Goal: Task Accomplishment & Management: Manage account settings

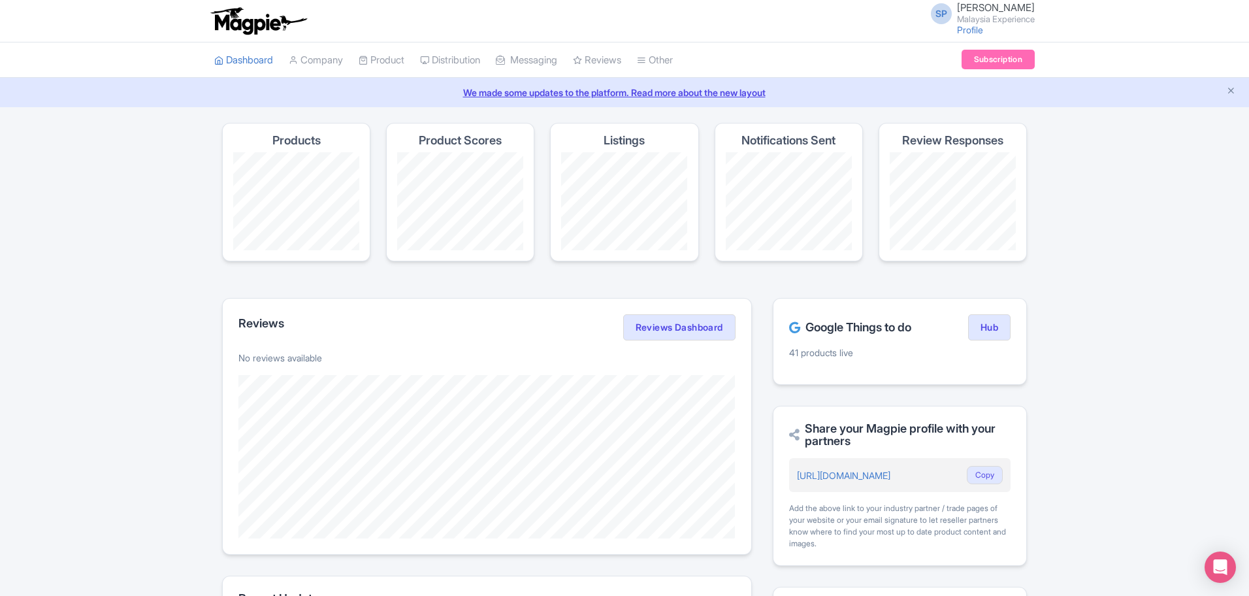
click at [923, 20] on link "SP SOORIA PRAKASH SUNDER Malaysia Experience" at bounding box center [979, 13] width 112 height 21
click at [962, 102] on link "Sign out" at bounding box center [972, 102] width 124 height 20
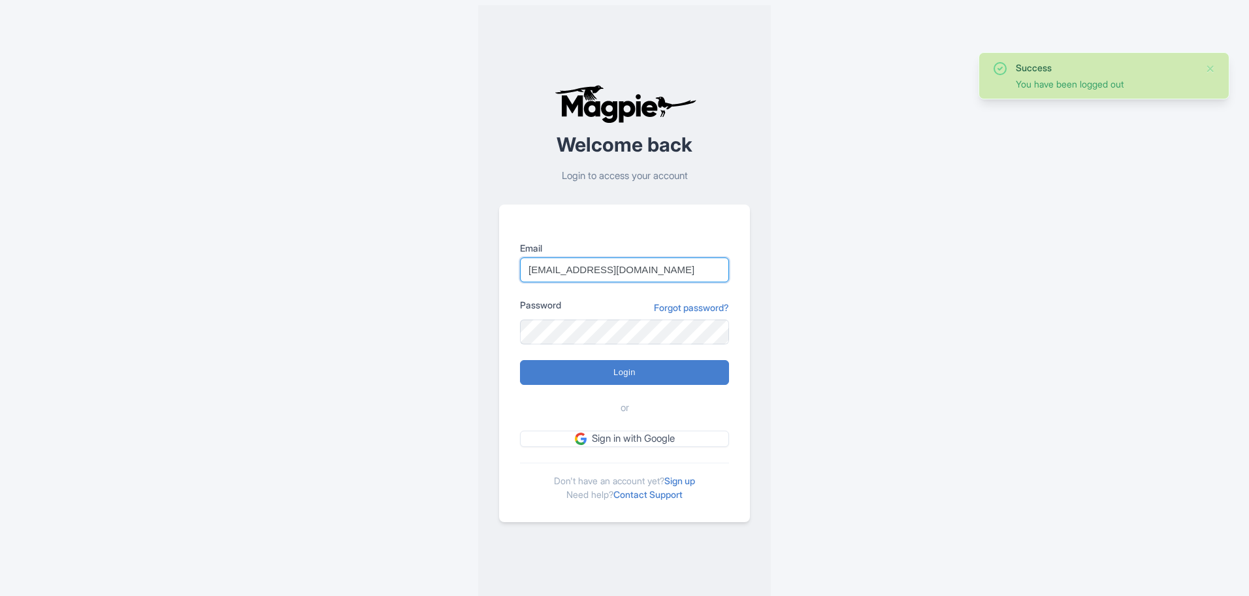
click at [601, 270] on input "support@malaysia-experience.com" at bounding box center [624, 269] width 209 height 25
type input "sooria@jomtravellocal.com"
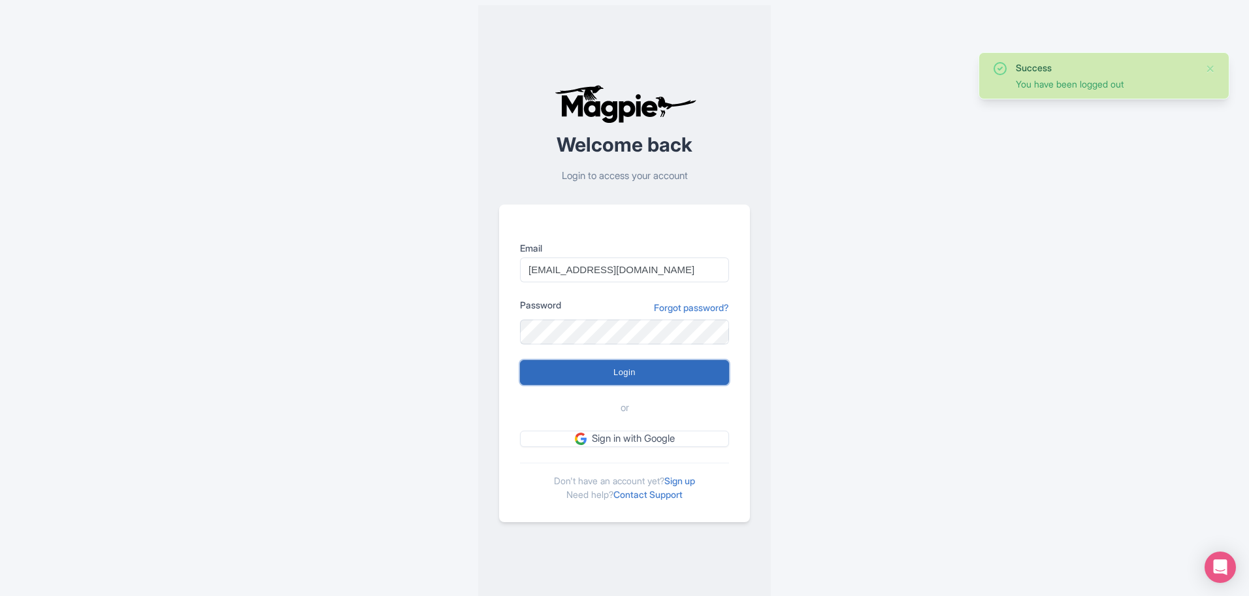
click at [600, 376] on input "Login" at bounding box center [624, 372] width 209 height 25
type input "Logging in..."
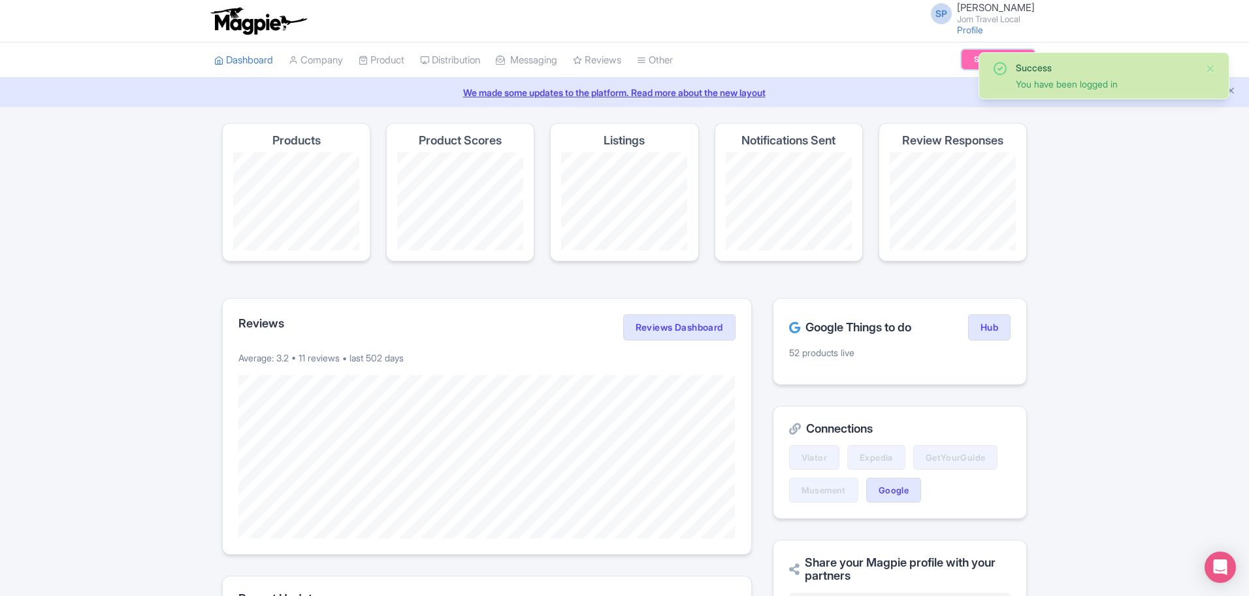
click at [973, 63] on link "Subscription" at bounding box center [997, 60] width 73 height 20
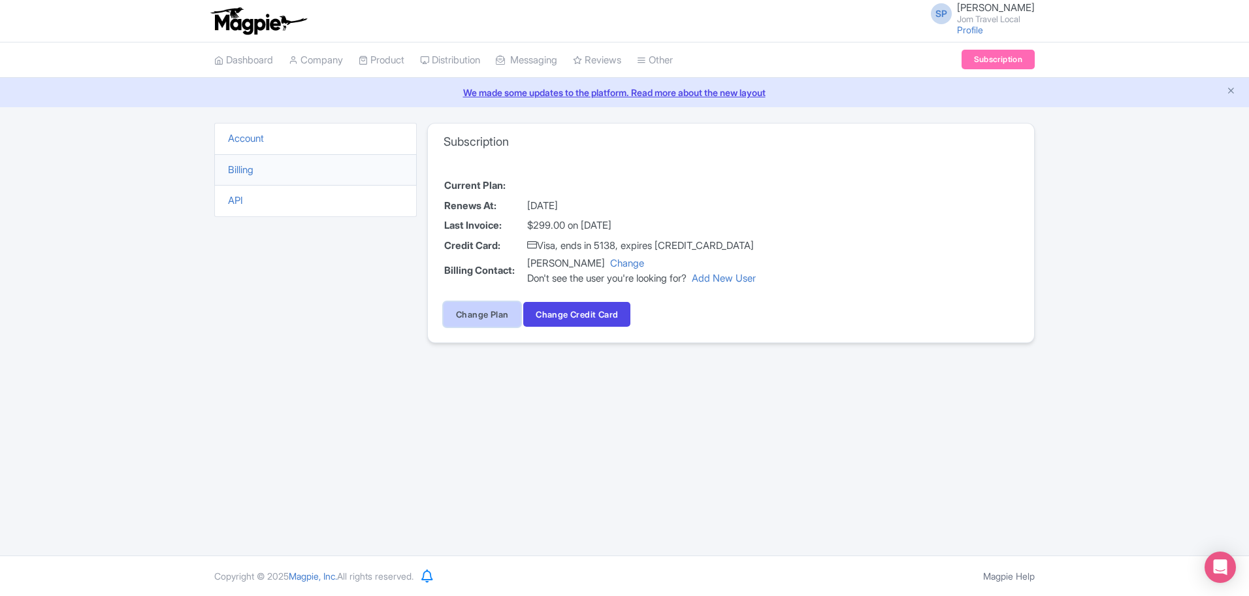
click at [481, 321] on link "Change Plan" at bounding box center [481, 314] width 77 height 25
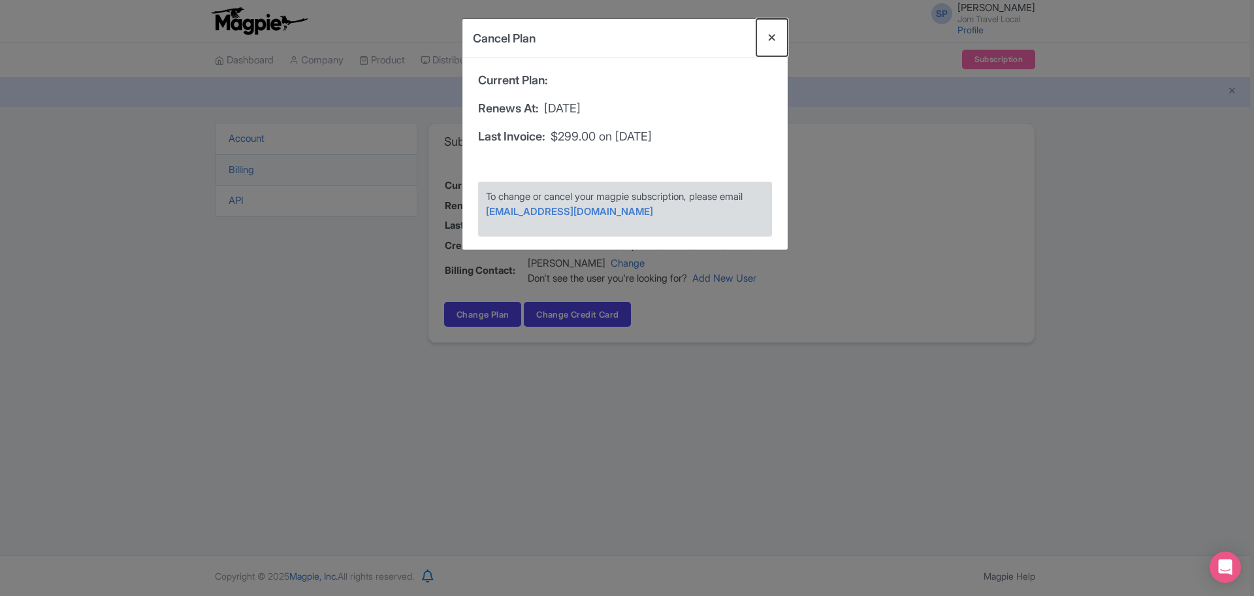
click at [775, 40] on button "Close" at bounding box center [771, 37] width 31 height 37
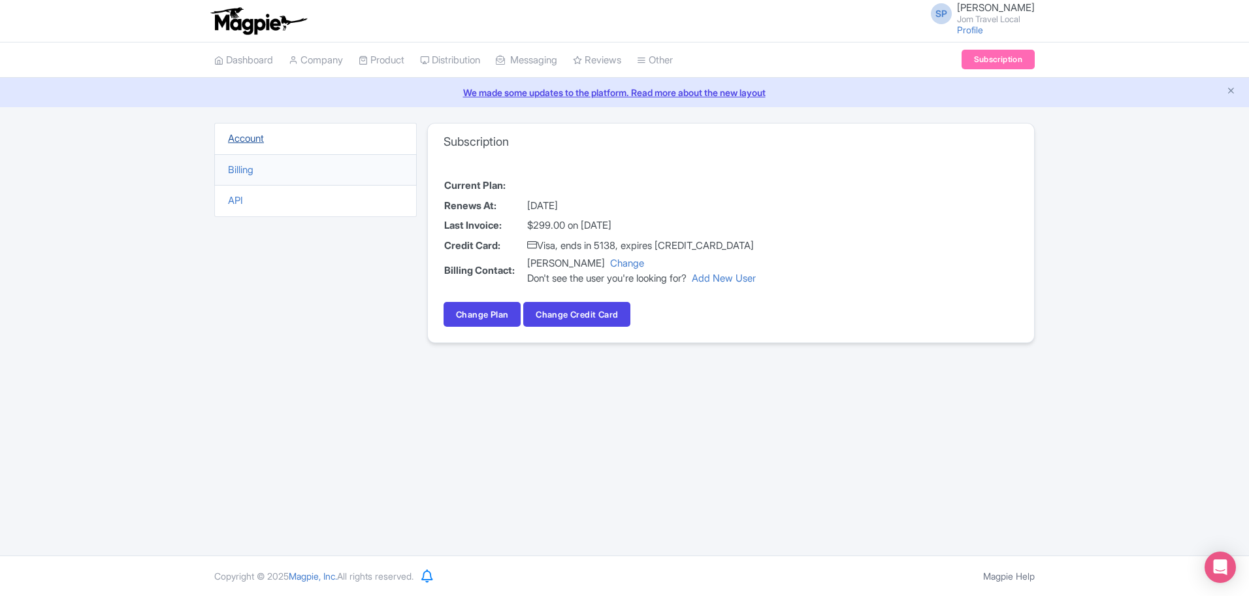
click at [248, 140] on link "Account" at bounding box center [246, 138] width 36 height 12
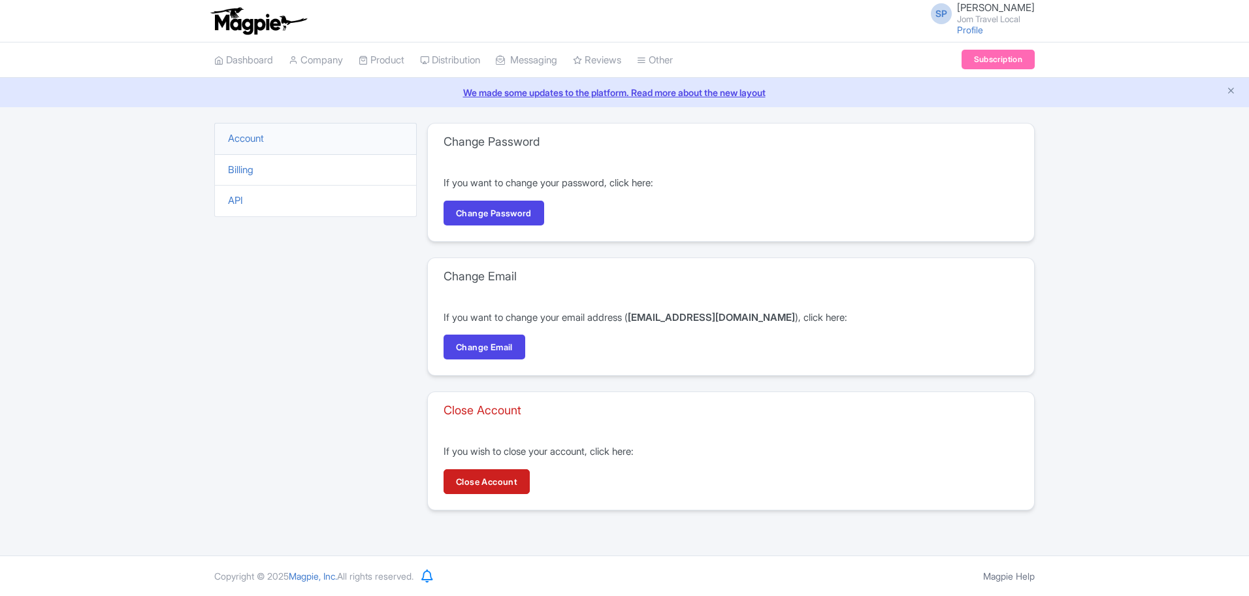
click at [229, 180] on li "Billing" at bounding box center [315, 170] width 202 height 32
click at [246, 174] on link "Billing" at bounding box center [240, 169] width 25 height 12
click at [1002, 52] on link "Subscription" at bounding box center [997, 60] width 73 height 20
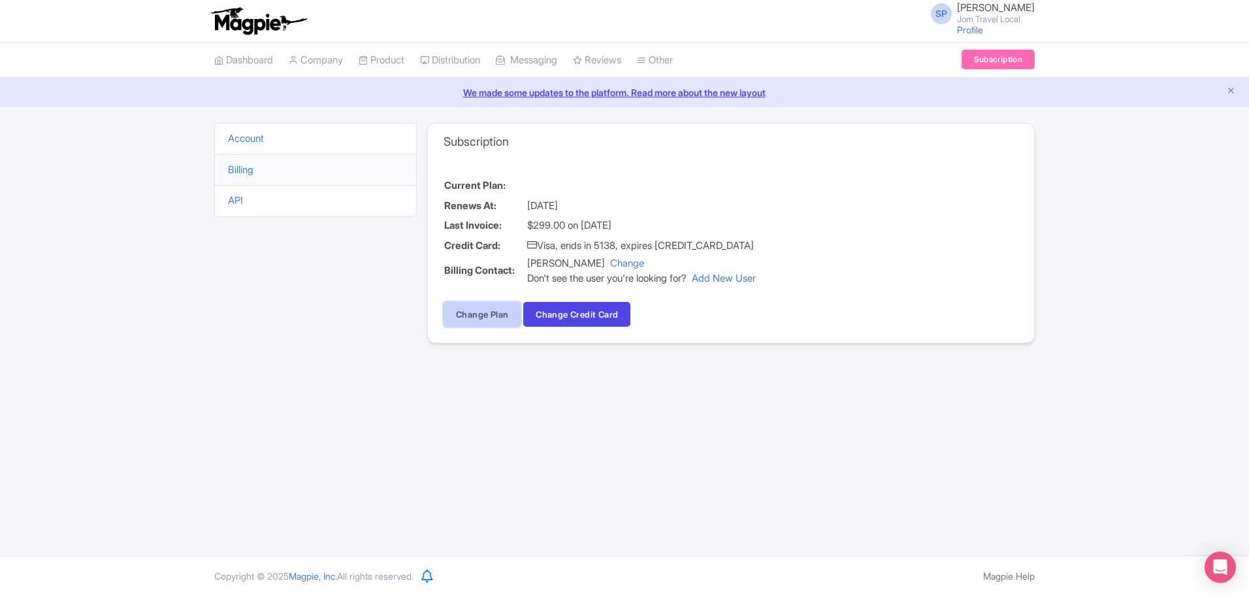
click at [466, 318] on link "Change Plan" at bounding box center [481, 314] width 77 height 25
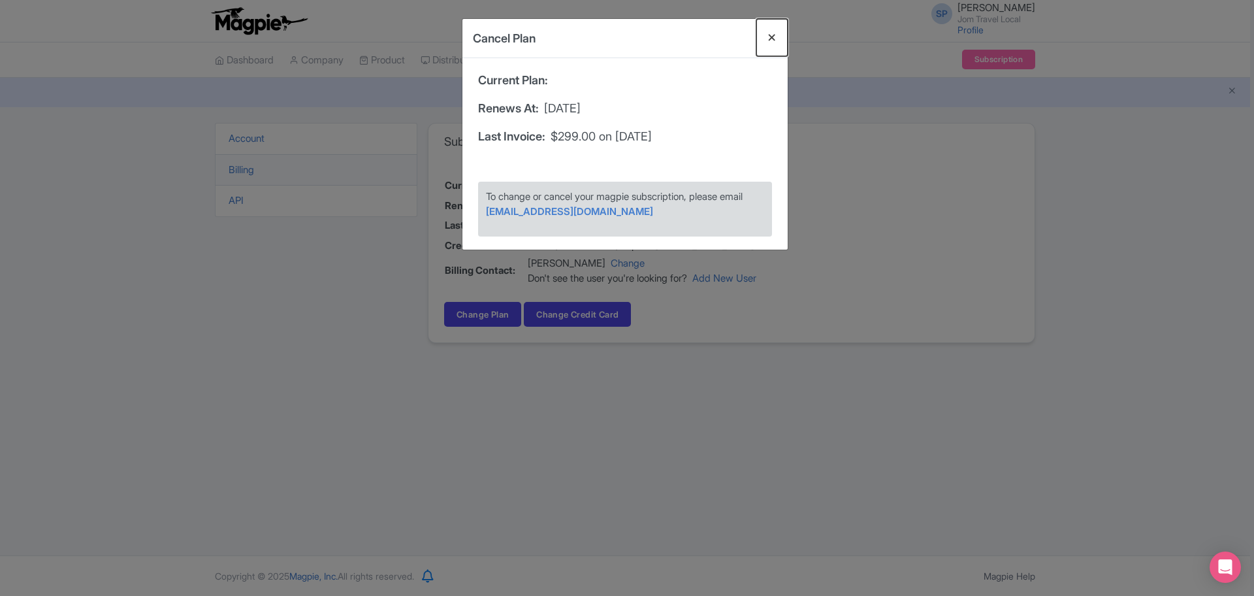
click at [775, 43] on button "Close" at bounding box center [771, 37] width 31 height 37
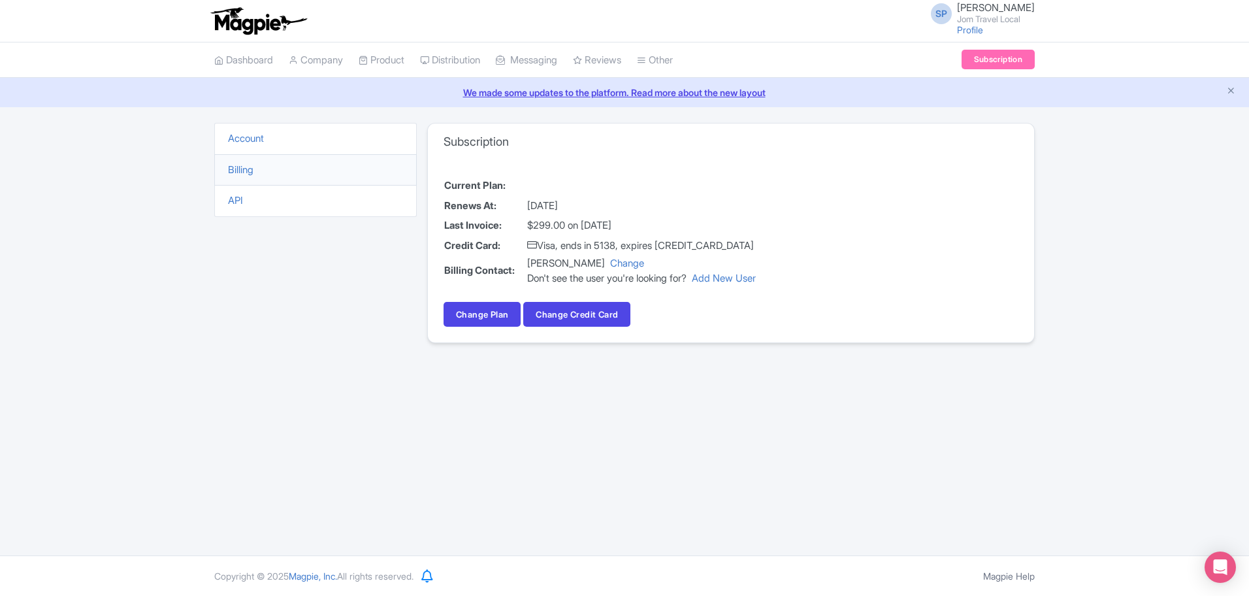
click at [957, 3] on span "[PERSON_NAME]" at bounding box center [996, 7] width 78 height 12
click at [950, 79] on link "Settings" at bounding box center [972, 83] width 124 height 20
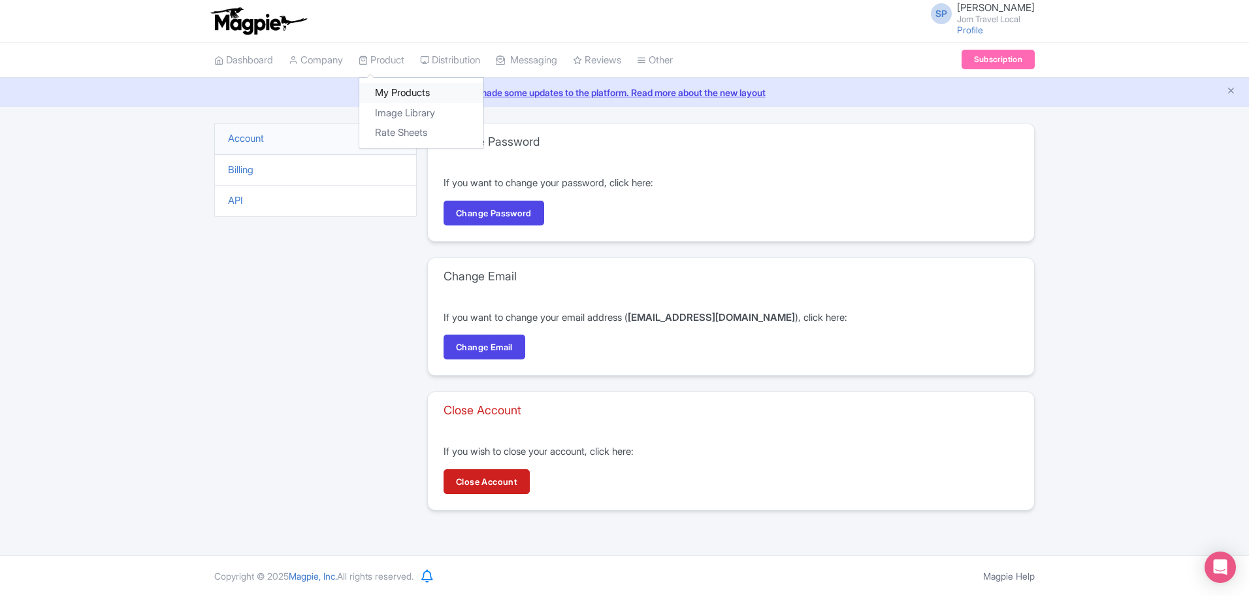
click at [391, 96] on link "My Products" at bounding box center [421, 93] width 124 height 20
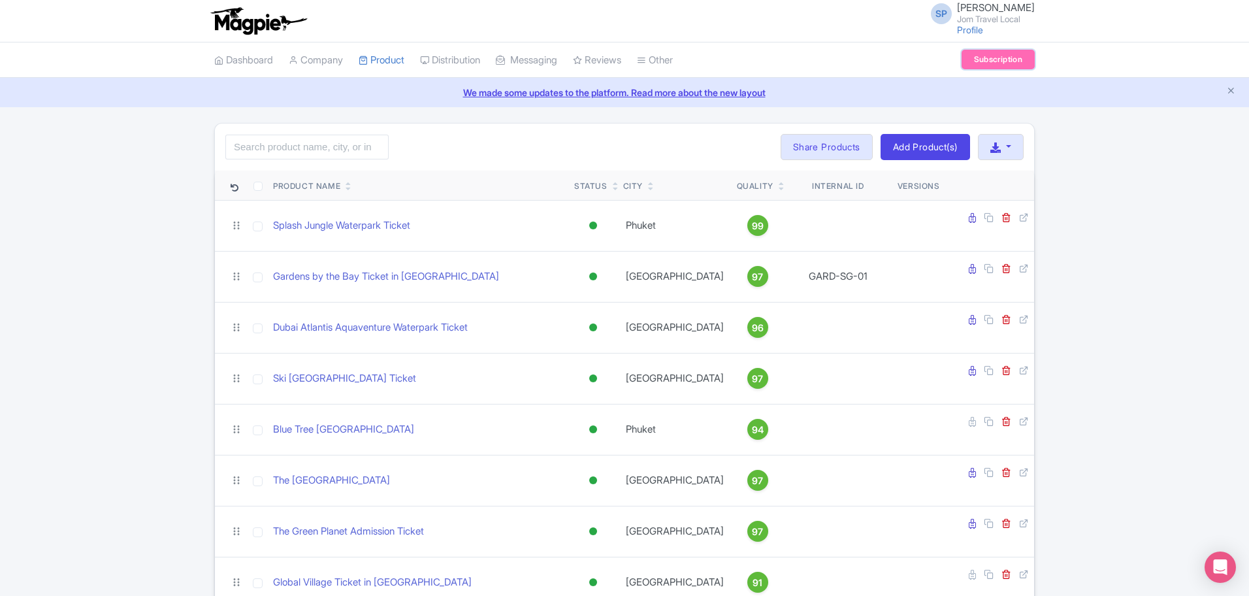
click at [995, 60] on link "Subscription" at bounding box center [997, 60] width 73 height 20
